Goal: Information Seeking & Learning: Learn about a topic

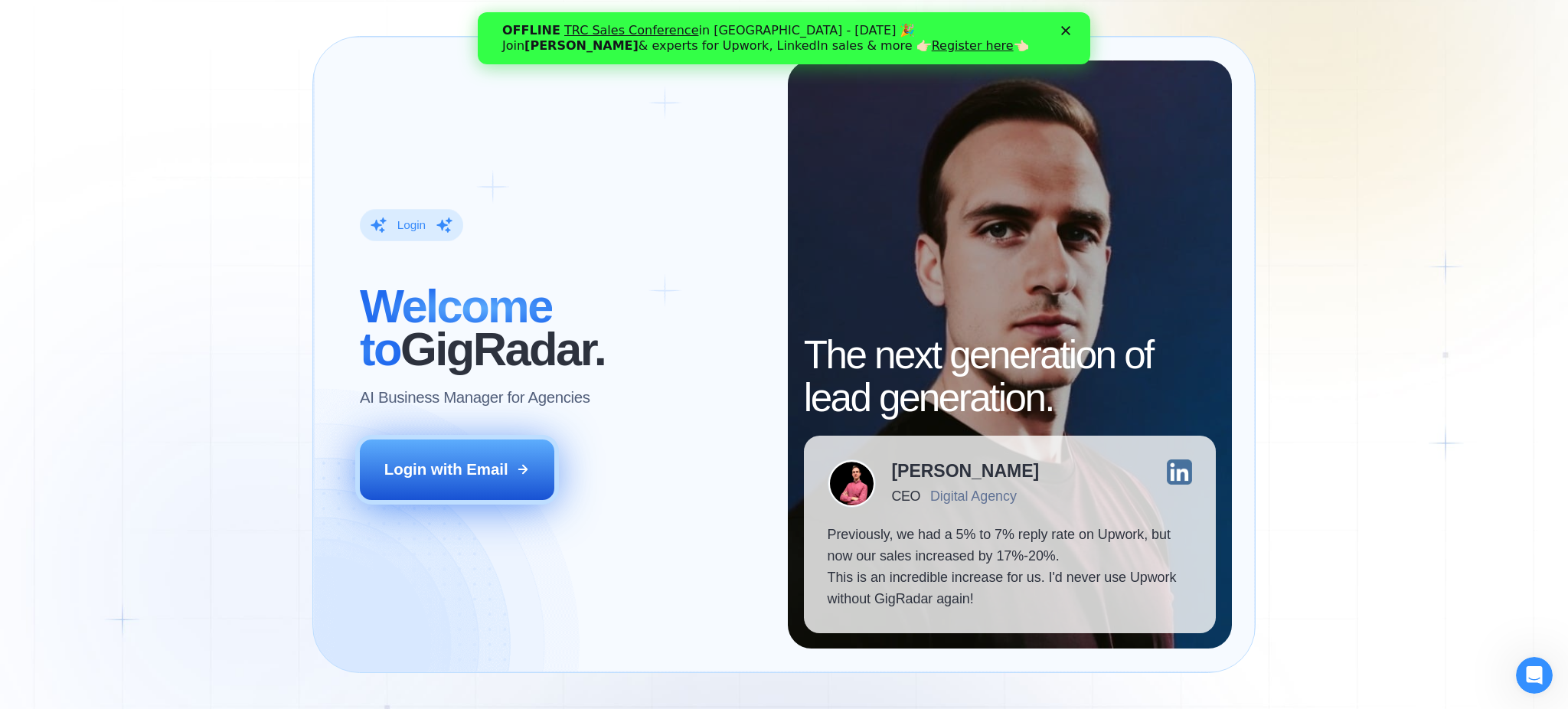
click at [431, 464] on div "Login with Email" at bounding box center [446, 469] width 124 height 21
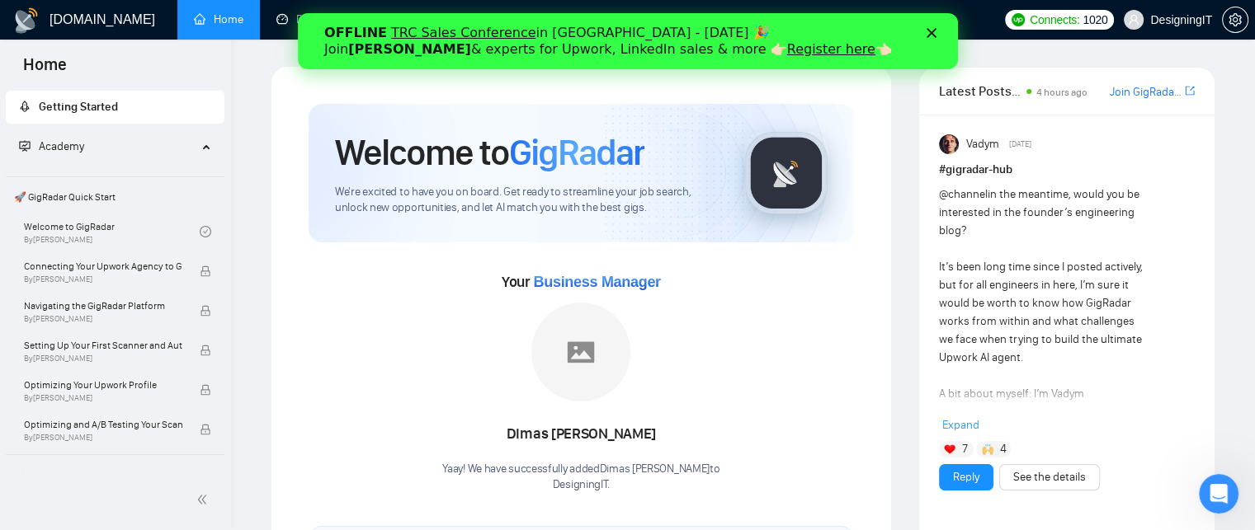
click at [939, 29] on div "Close" at bounding box center [934, 33] width 17 height 10
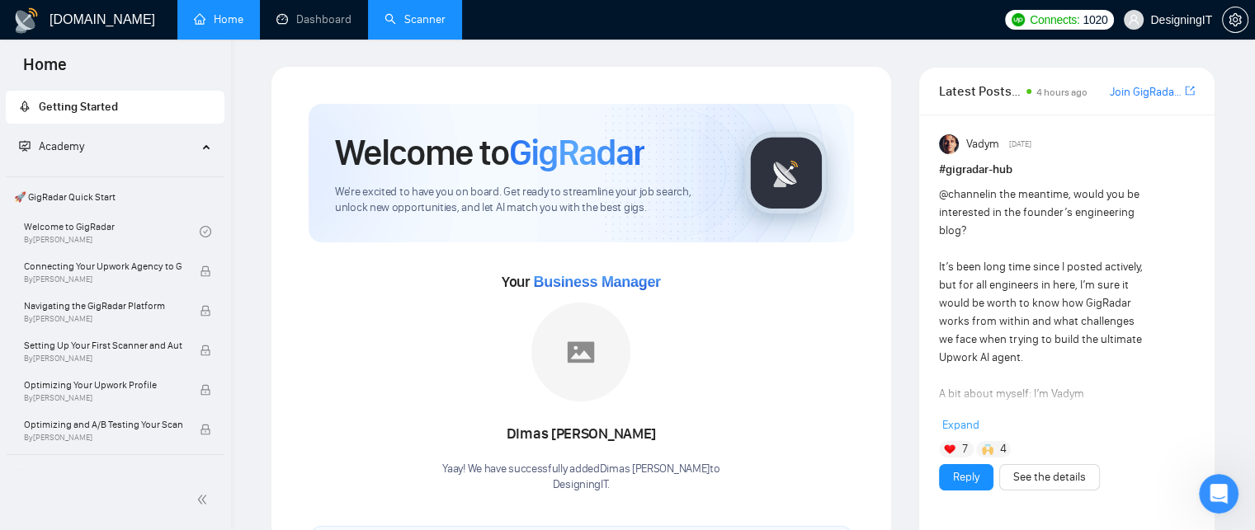
click at [430, 20] on link "Scanner" at bounding box center [414, 19] width 61 height 14
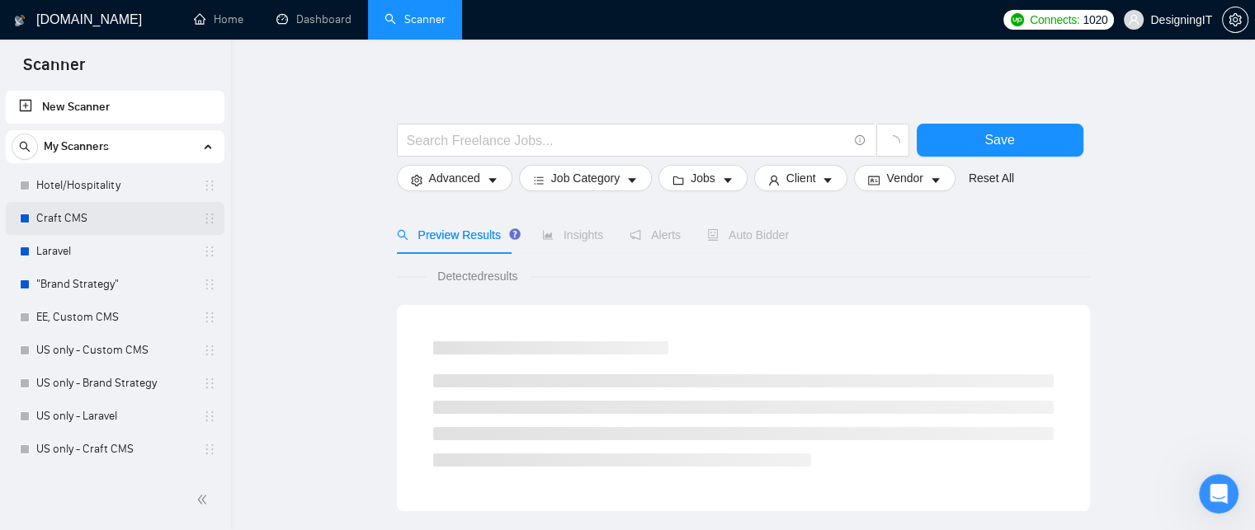
click at [59, 220] on link "Craft CMS" at bounding box center [114, 218] width 157 height 33
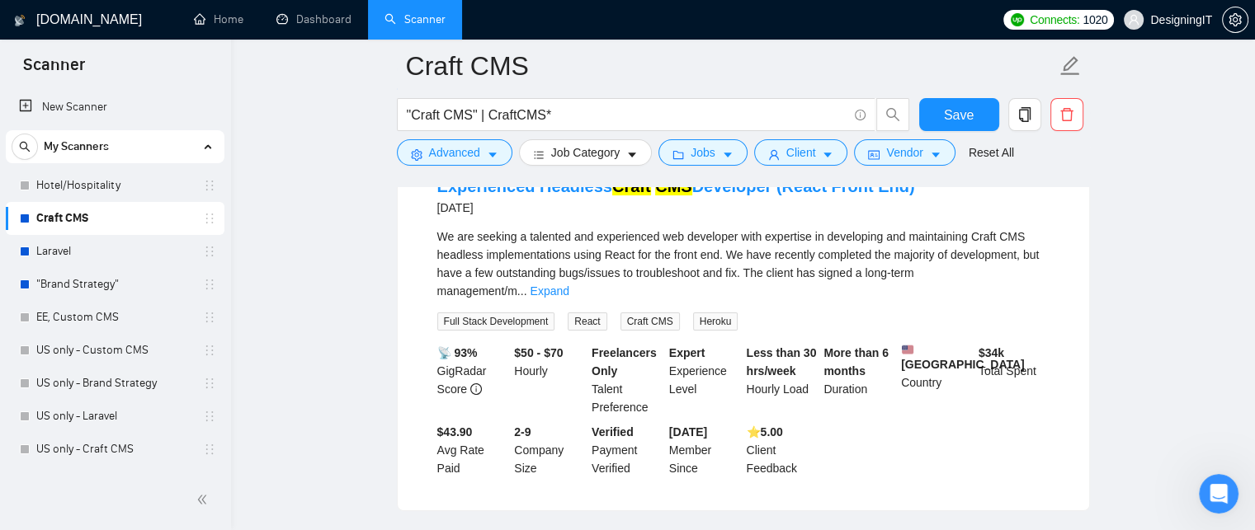
scroll to position [165, 0]
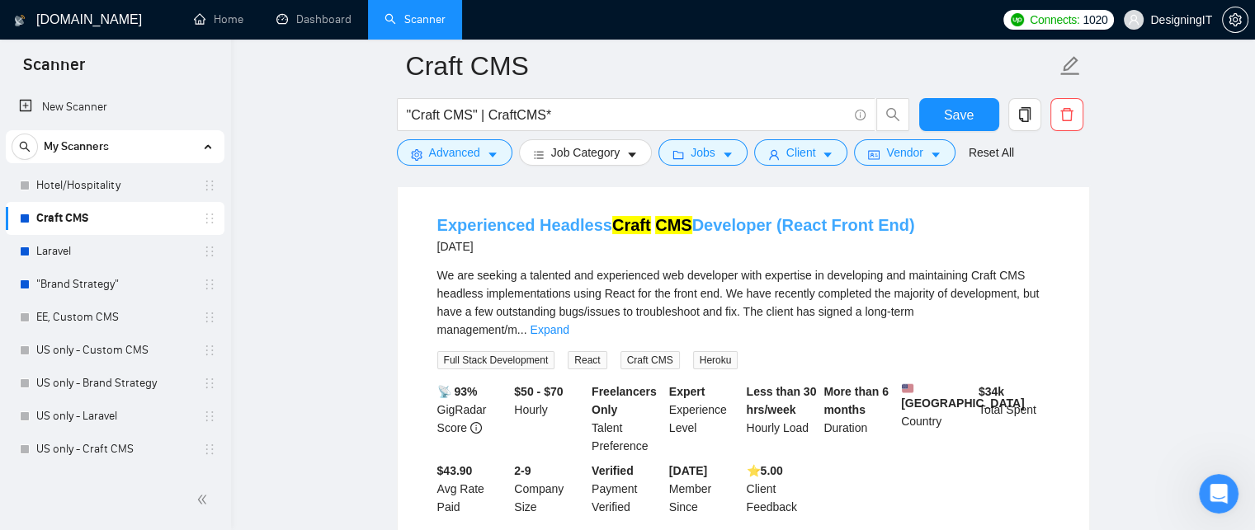
click at [756, 229] on link "Experienced Headless Craft CMS Developer (React Front End)" at bounding box center [676, 225] width 478 height 18
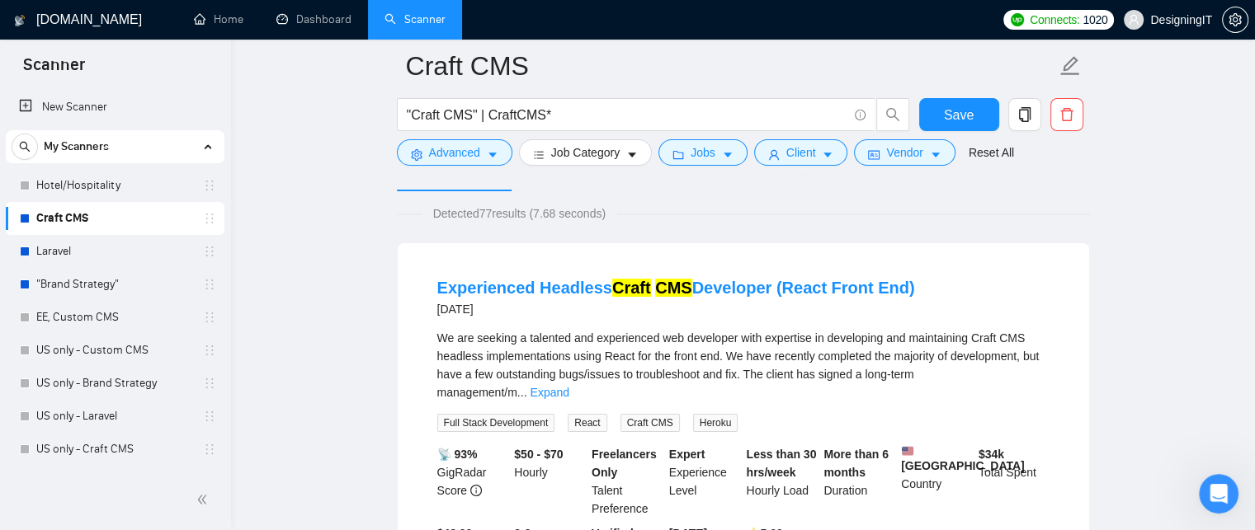
scroll to position [83, 0]
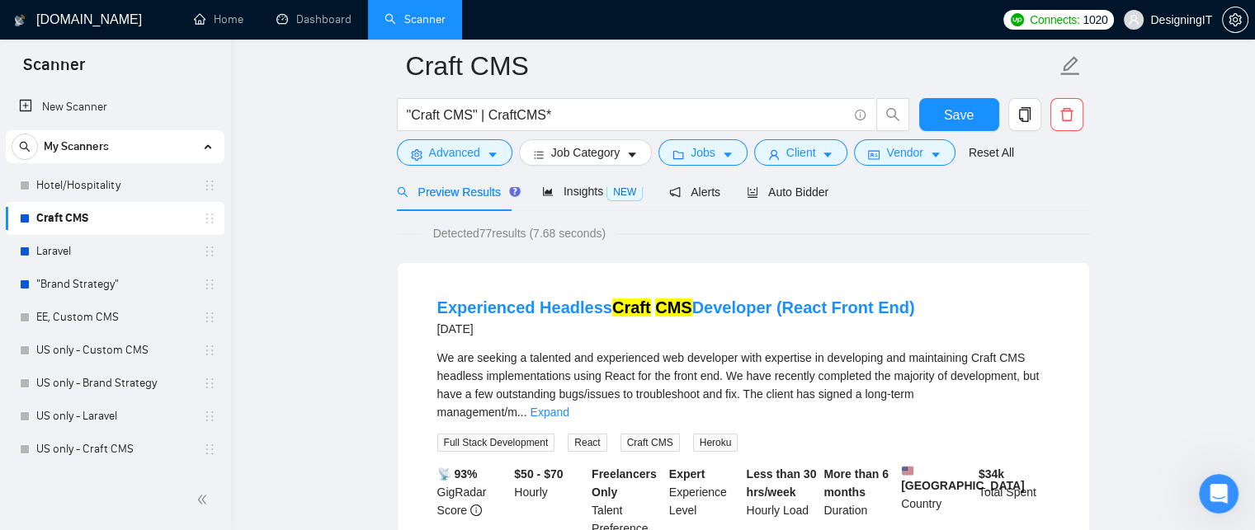
drag, startPoint x: 419, startPoint y: 307, endPoint x: 915, endPoint y: 307, distance: 495.8
click at [915, 307] on li "Experienced Headless Craft CMS Developer (React Front End) 11 days ago We are s…" at bounding box center [743, 447] width 652 height 329
copy link "Experienced Headless Craft CMS Developer (React Front End)"
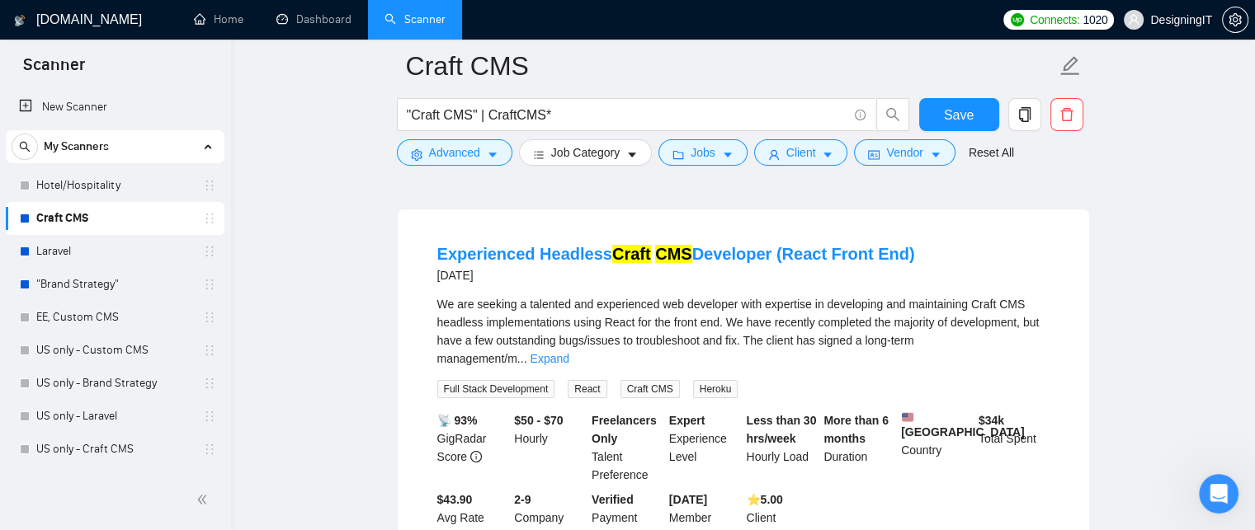
scroll to position [165, 0]
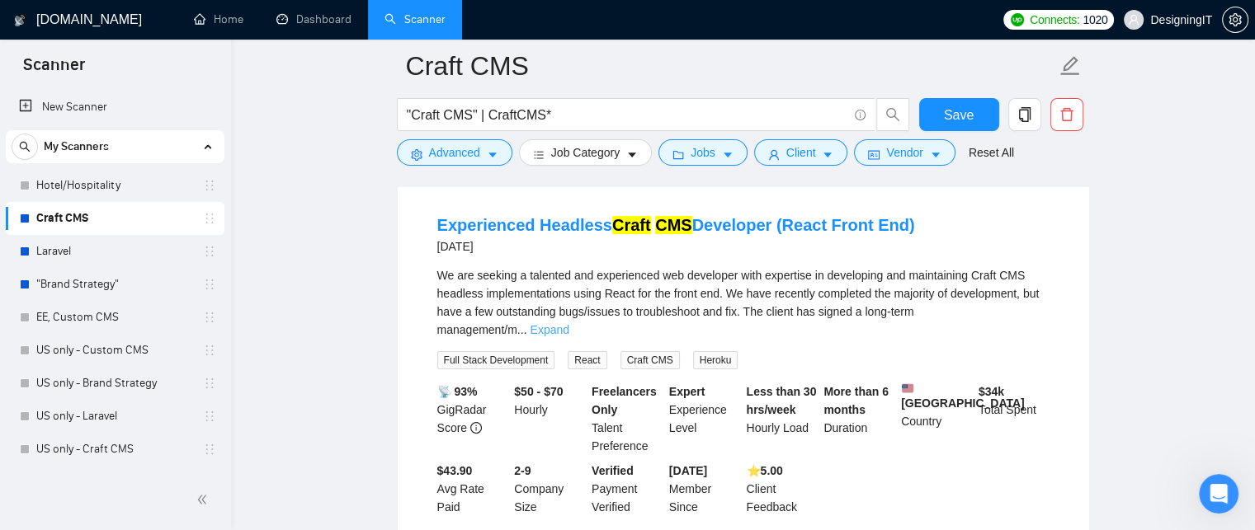
click at [568, 323] on link "Expand" at bounding box center [549, 329] width 39 height 13
